Goal: Task Accomplishment & Management: Complete application form

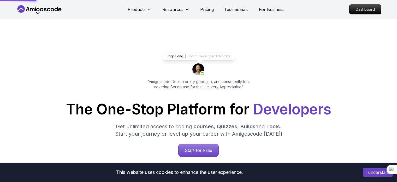
scroll to position [71, 0]
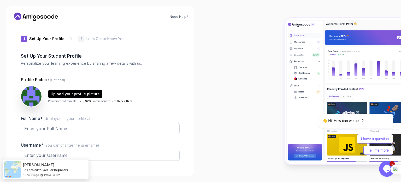
type input "daringrabbit3619a"
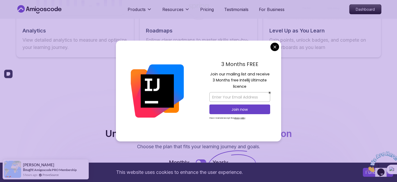
scroll to position [1058, 0]
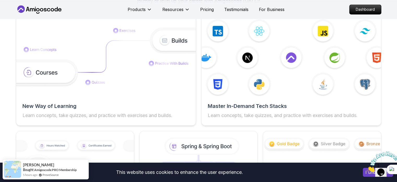
scroll to position [840, 0]
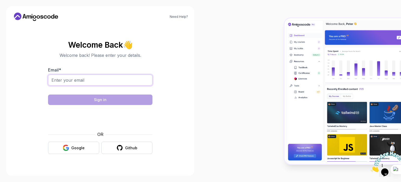
click at [117, 81] on input "Email *" at bounding box center [100, 79] width 105 height 11
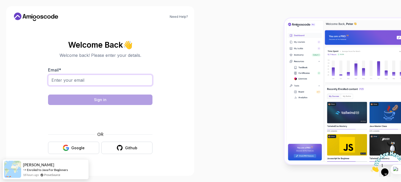
type input "divyakhansili7@gmail.com"
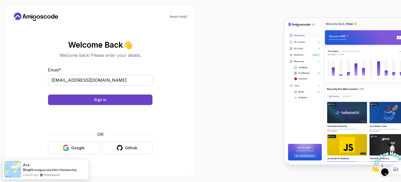
click at [276, 46] on body "Need Help? Welcome Back 👋 Welcome back! Please enter your details. Email * divy…" at bounding box center [200, 91] width 401 height 182
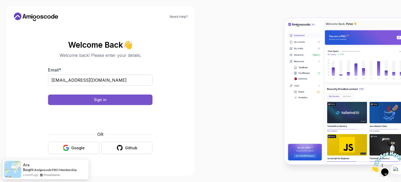
click at [83, 101] on button "Sign in" at bounding box center [100, 99] width 105 height 10
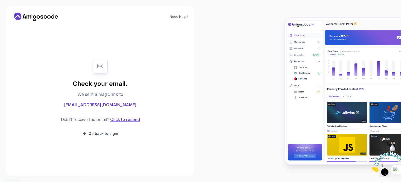
click at [126, 117] on button "Click to resend" at bounding box center [124, 119] width 31 height 6
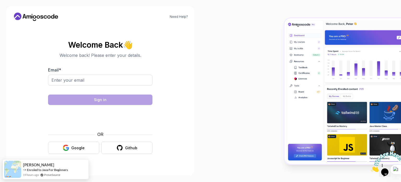
click at [277, 46] on body "Need Help? Welcome Back 👋 Welcome back! Please enter your details. Email * Sign…" at bounding box center [200, 91] width 401 height 182
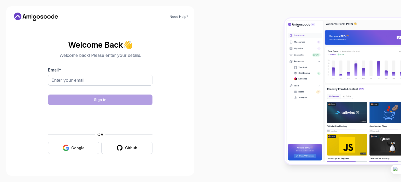
type input "[EMAIL_ADDRESS][DOMAIN_NAME]"
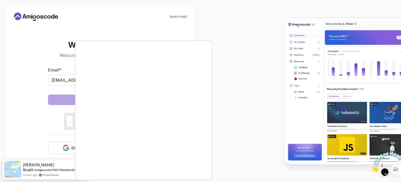
click at [278, 49] on body "Need Help? Welcome Back 👋 Welcome back! Please enter your details. Email * [EMA…" at bounding box center [200, 91] width 401 height 182
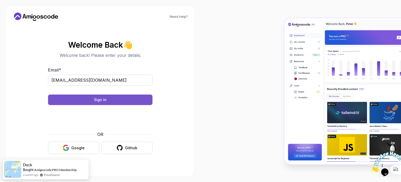
click at [121, 98] on button "Sign in" at bounding box center [100, 99] width 105 height 10
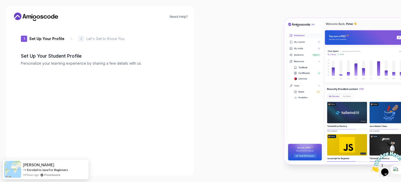
type input "silenttigere23f2"
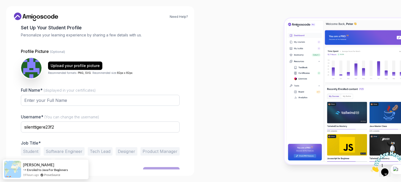
scroll to position [36, 0]
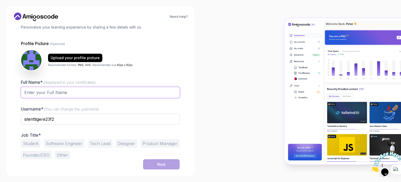
click at [54, 92] on input "Full Name* (displayed in your certificates)" at bounding box center [100, 92] width 159 height 11
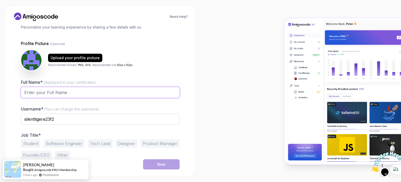
type input "[PERSON_NAME]"
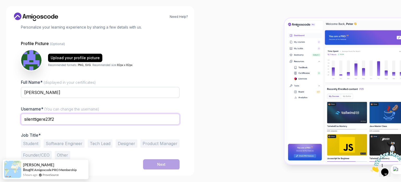
click at [68, 119] on input "silenttigere23f2" at bounding box center [100, 118] width 159 height 11
type input "s"
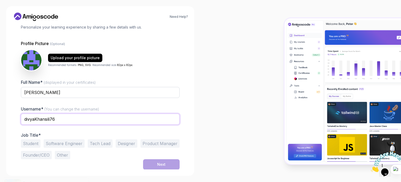
type input "divyaKhansili76"
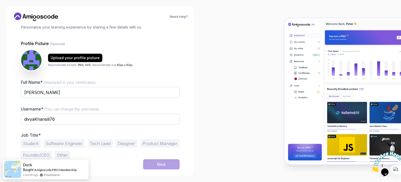
click at [34, 144] on button "Student" at bounding box center [31, 143] width 20 height 8
click at [71, 141] on button "Software Engineer" at bounding box center [64, 143] width 41 height 8
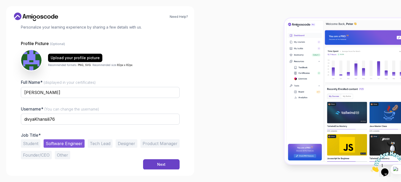
click at [34, 144] on button "Student" at bounding box center [31, 143] width 20 height 8
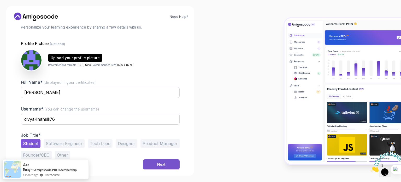
click at [164, 161] on div "Next" at bounding box center [161, 163] width 8 height 5
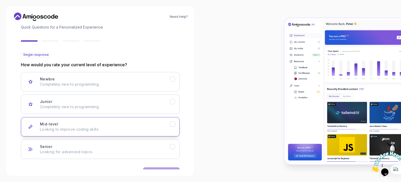
click at [90, 117] on button "Mid-level Looking to improve coding skills." at bounding box center [100, 126] width 159 height 19
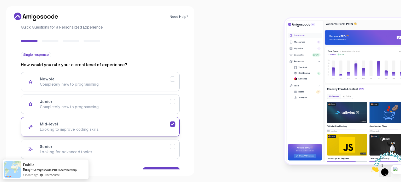
scroll to position [52, 0]
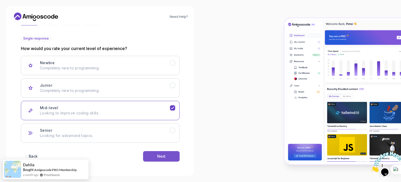
click at [164, 158] on button "Next" at bounding box center [161, 156] width 37 height 10
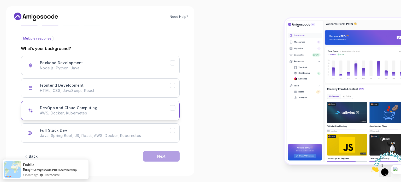
click at [134, 103] on button "DevOps and Cloud Computing AWS, Docker, Kubernetes" at bounding box center [100, 110] width 159 height 19
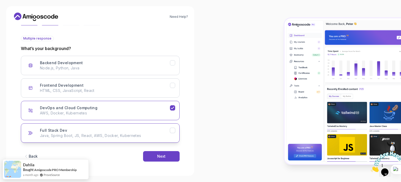
click at [138, 125] on button "Full Stack Dev Java, Spring Boot, JS, React, AWS, Docker, Kubernetes" at bounding box center [100, 132] width 159 height 19
click at [161, 155] on div "Next" at bounding box center [161, 155] width 8 height 5
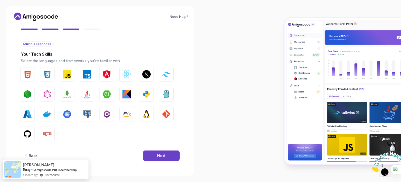
scroll to position [46, 0]
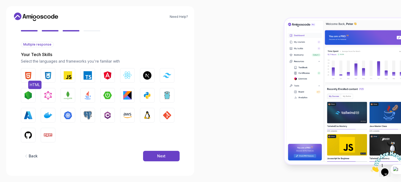
click at [33, 76] on button "HTML" at bounding box center [28, 75] width 15 height 15
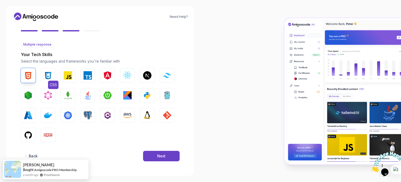
click at [47, 75] on img "button" at bounding box center [48, 75] width 8 height 8
click at [146, 98] on img "button" at bounding box center [147, 95] width 8 height 8
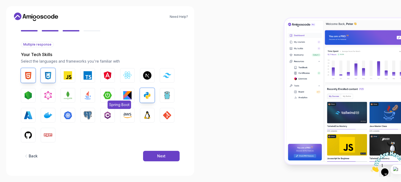
click at [102, 93] on button "Spring Boot" at bounding box center [107, 95] width 15 height 15
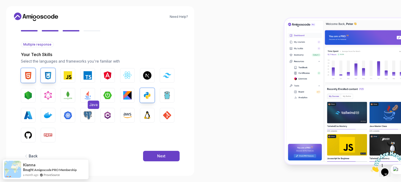
click at [92, 91] on img "button" at bounding box center [88, 95] width 8 height 8
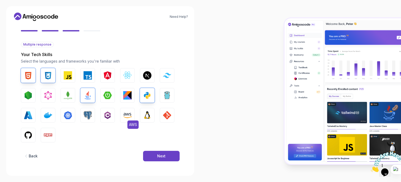
click at [128, 115] on img "button" at bounding box center [127, 115] width 8 height 8
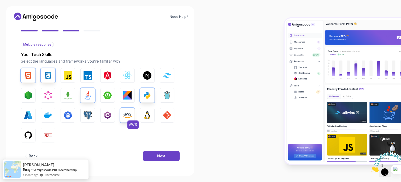
click at [128, 115] on img "button" at bounding box center [127, 115] width 8 height 8
click at [146, 118] on img "button" at bounding box center [147, 115] width 8 height 8
click at [154, 152] on button "Next" at bounding box center [161, 156] width 37 height 10
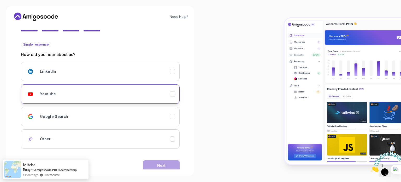
click at [93, 98] on div "Youtube" at bounding box center [105, 94] width 130 height 10
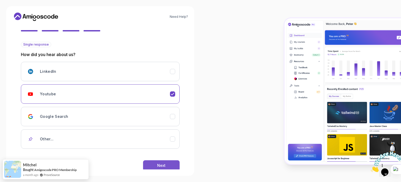
click at [151, 163] on button "Next" at bounding box center [161, 165] width 37 height 10
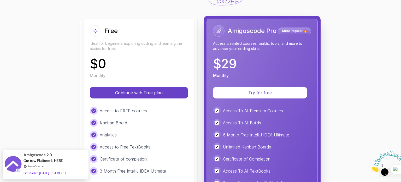
scroll to position [54, 0]
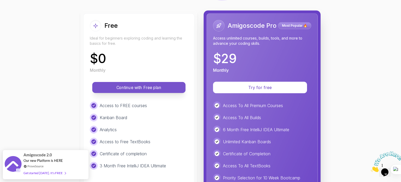
click at [153, 83] on button "Continue with Free plan" at bounding box center [138, 87] width 93 height 11
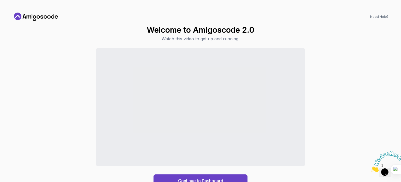
click at [354, 113] on div "Continue to Dashboard" at bounding box center [201, 117] width 376 height 138
click at [198, 180] on div "Continue to Dashboard" at bounding box center [200, 180] width 45 height 6
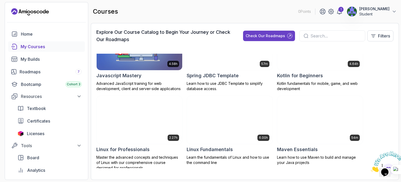
scroll to position [742, 0]
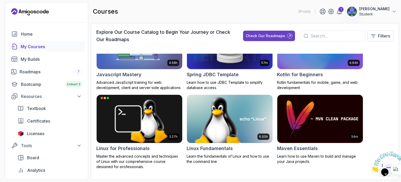
click at [312, 38] on input "text" at bounding box center [336, 36] width 50 height 6
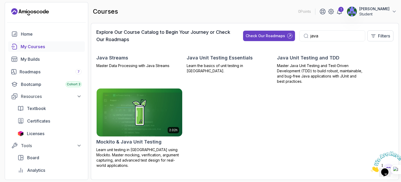
scroll to position [286, 0]
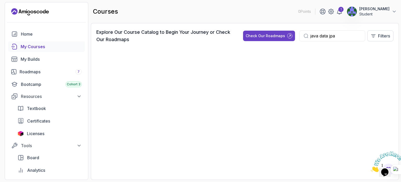
type input "java data jpa"
click at [49, 30] on link "Home" at bounding box center [46, 34] width 77 height 10
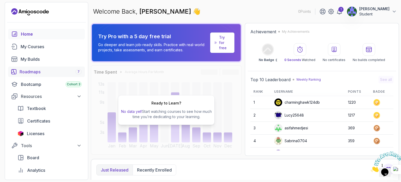
click at [30, 71] on div "Roadmaps 7" at bounding box center [51, 71] width 62 height 6
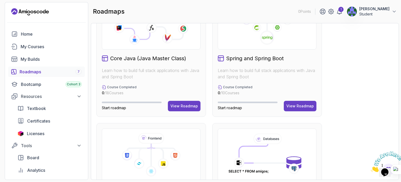
scroll to position [166, 0]
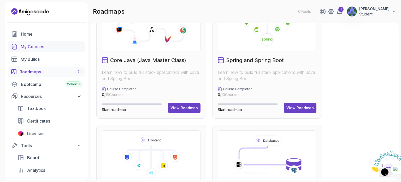
click at [53, 43] on link "My Courses" at bounding box center [46, 46] width 77 height 10
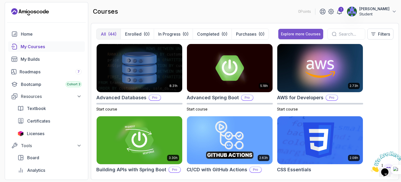
click at [310, 35] on div "Explore more Courses" at bounding box center [301, 33] width 40 height 5
click at [343, 34] on input "text" at bounding box center [350, 34] width 22 height 6
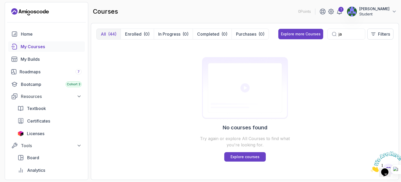
type input "j"
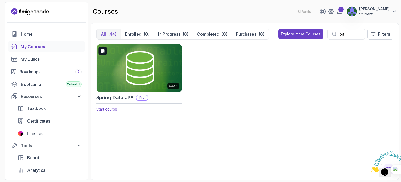
type input "jpa"
click at [142, 68] on img at bounding box center [140, 68] width 90 height 50
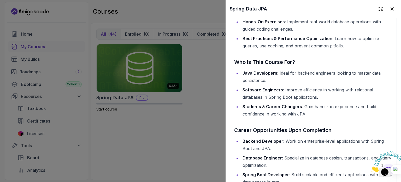
scroll to position [643, 0]
